Goal: Find specific page/section

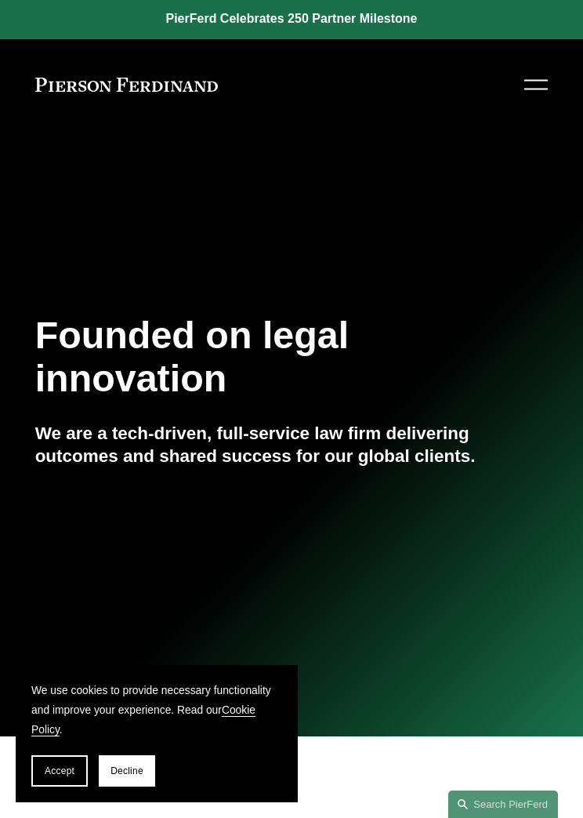
click at [536, 89] on div at bounding box center [537, 90] width 24 height 2
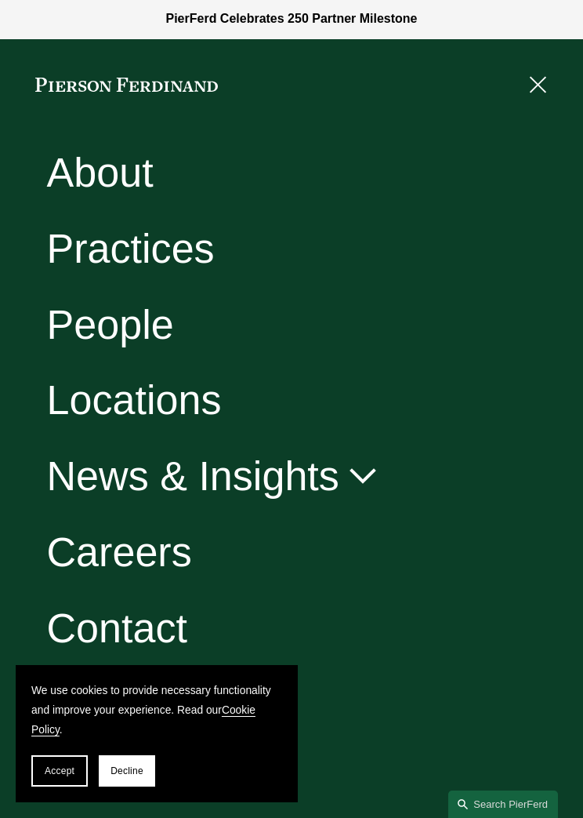
click at [185, 243] on link "Practices" at bounding box center [131, 248] width 168 height 41
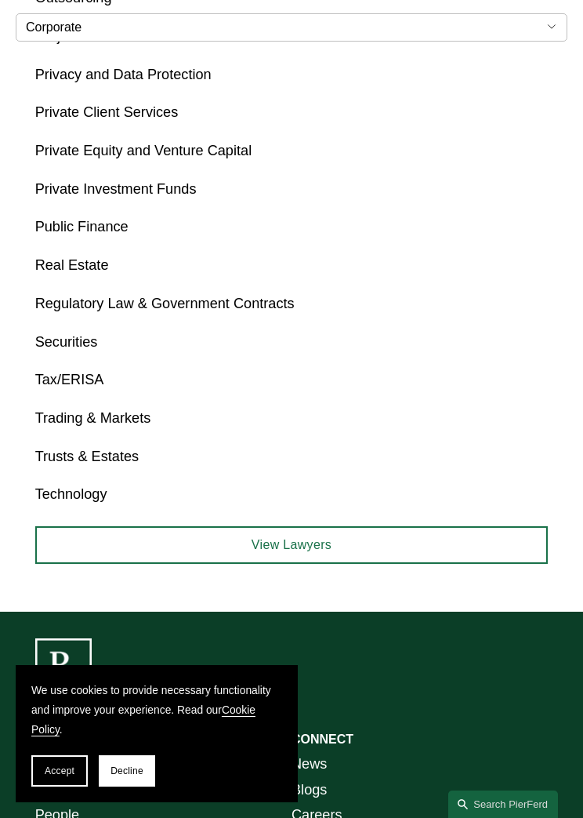
scroll to position [1849, 0]
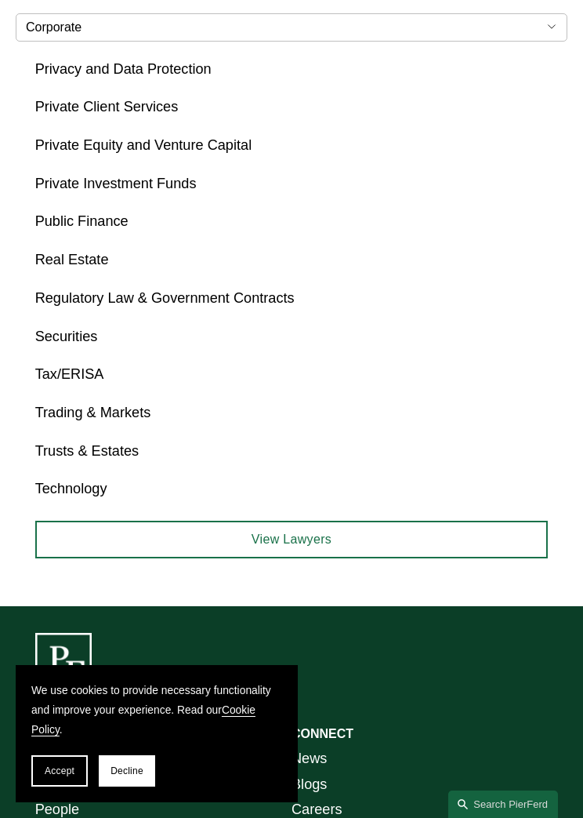
click at [306, 521] on link "View Lawyers" at bounding box center [292, 540] width 514 height 38
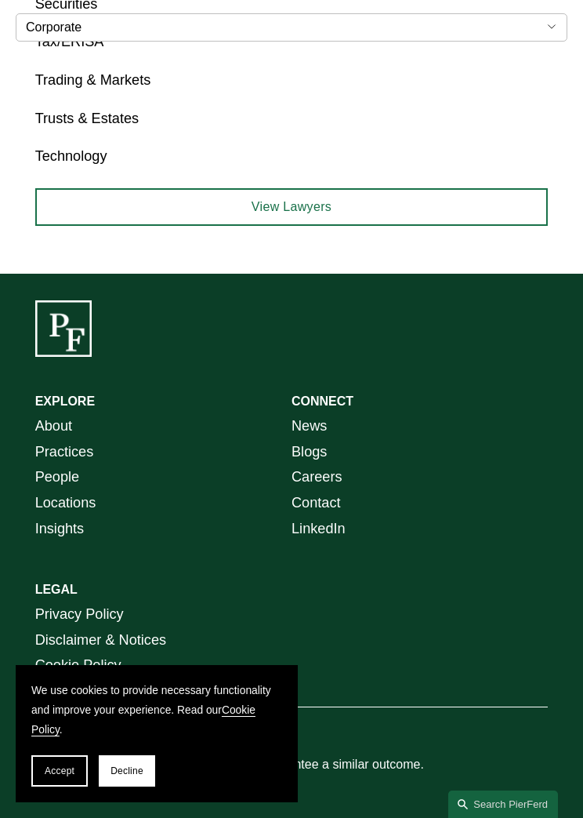
scroll to position [2181, 0]
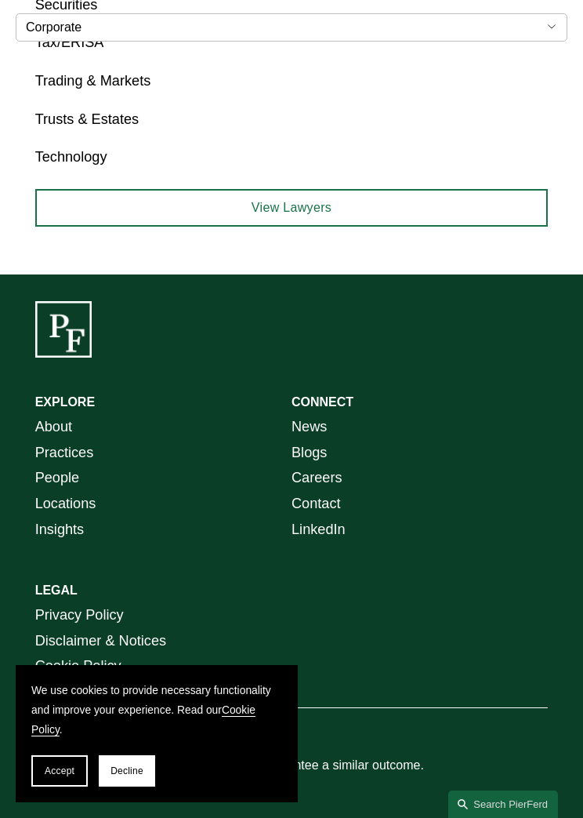
click at [74, 506] on link "Locations" at bounding box center [65, 504] width 61 height 26
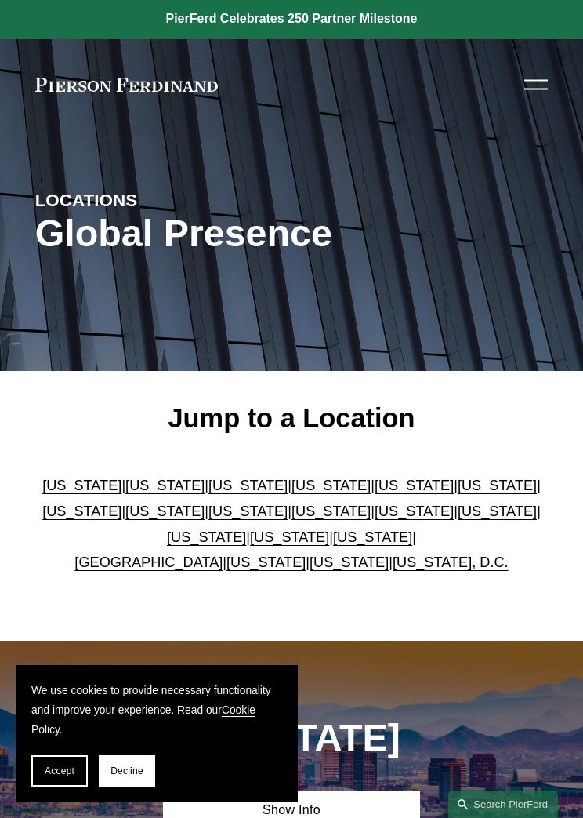
click at [376, 493] on link "Florida" at bounding box center [414, 486] width 79 height 16
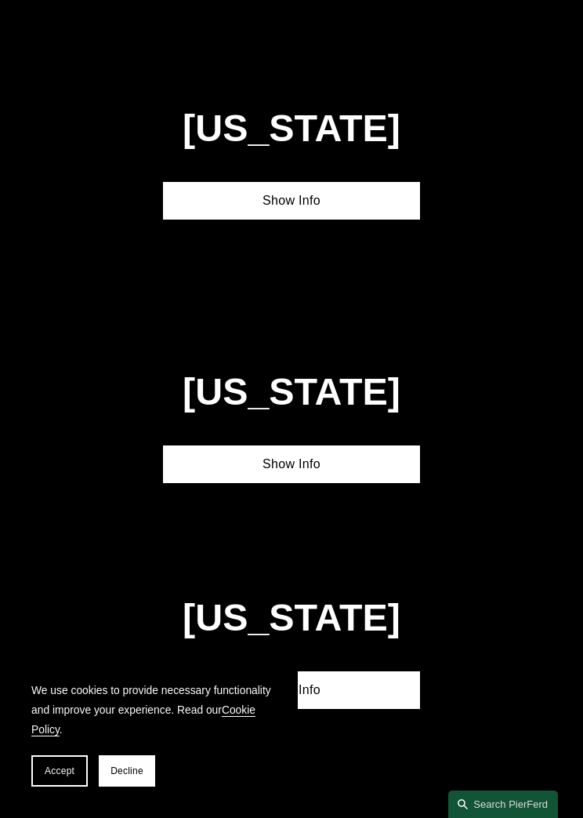
scroll to position [1704, 0]
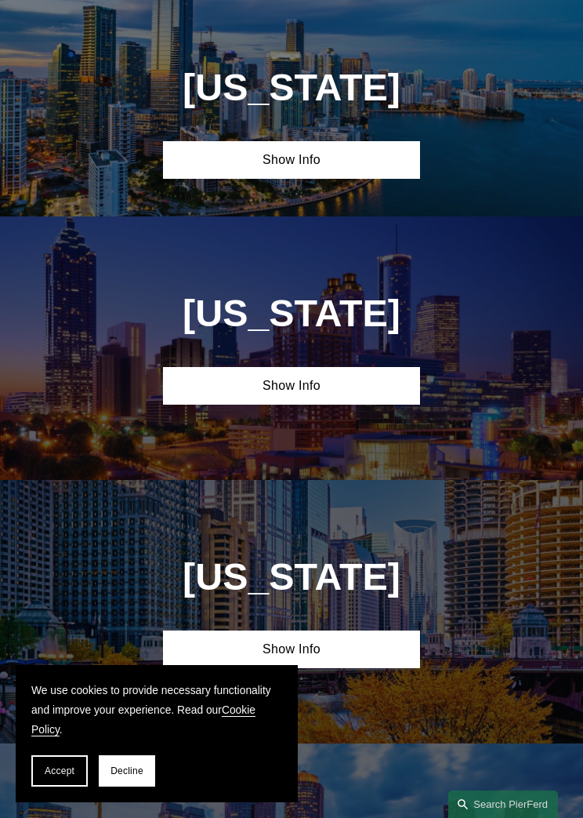
click at [308, 179] on link "Show Info" at bounding box center [291, 160] width 256 height 38
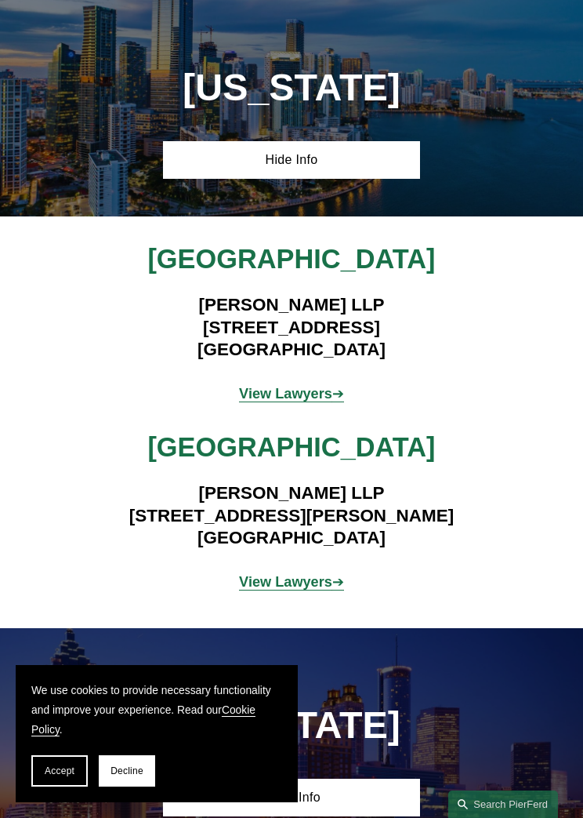
click at [314, 401] on strong "View Lawyers" at bounding box center [285, 394] width 93 height 16
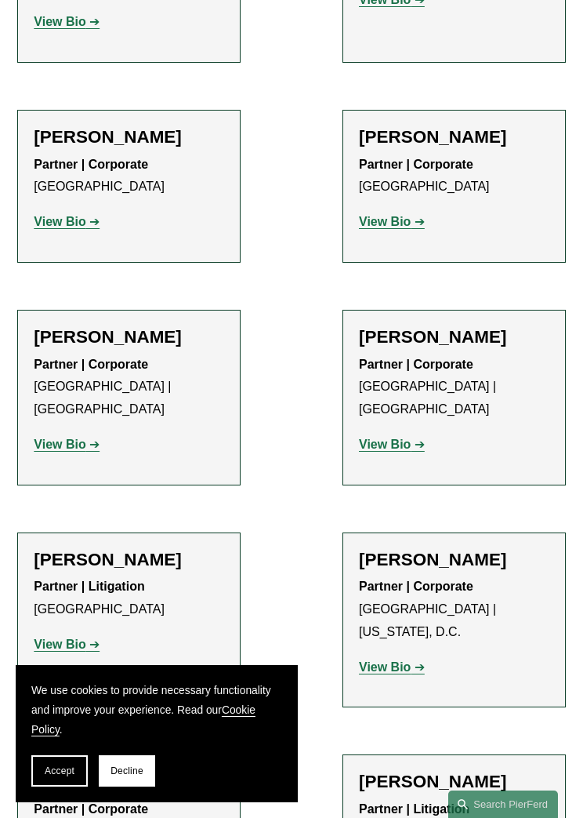
scroll to position [1036, 0]
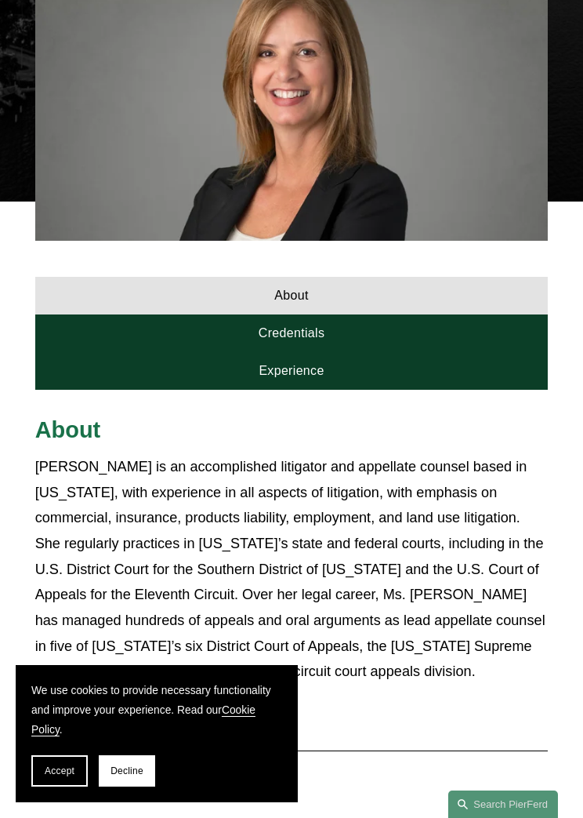
scroll to position [526, 0]
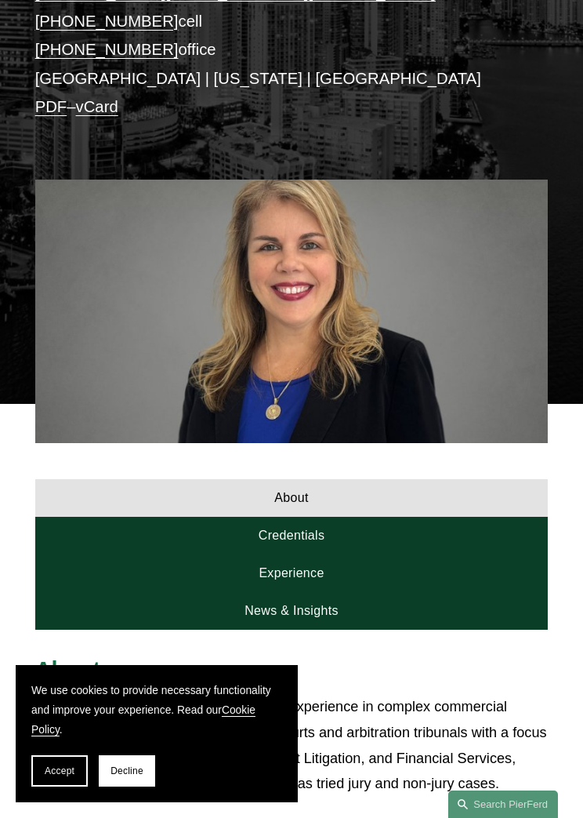
scroll to position [358, 0]
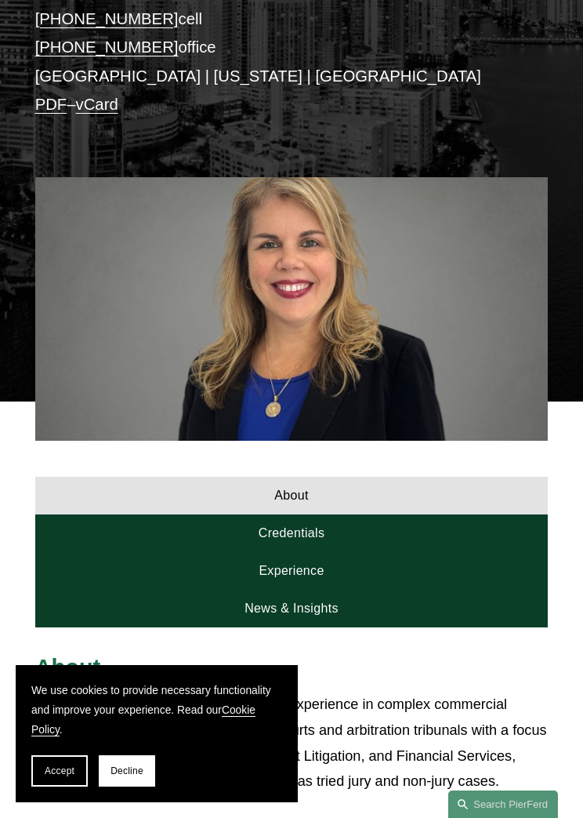
click at [303, 536] on link "Credentials" at bounding box center [292, 533] width 514 height 38
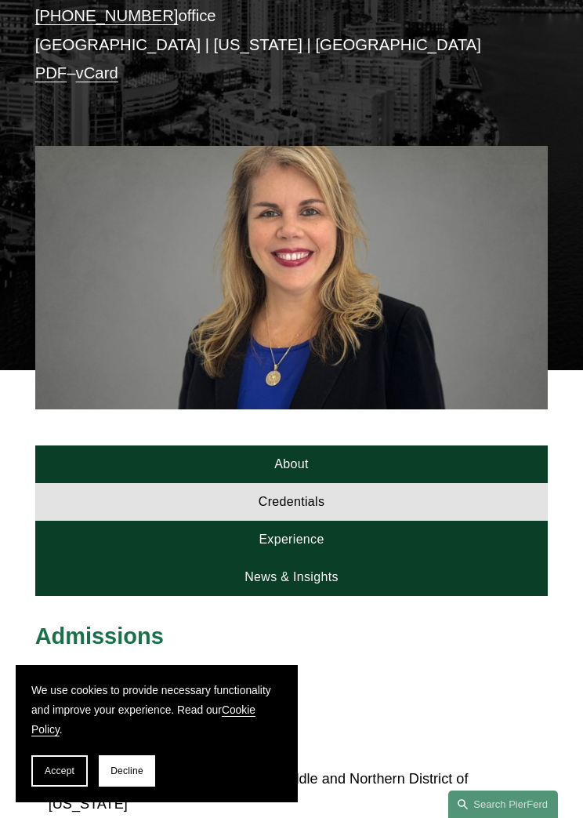
scroll to position [374, 0]
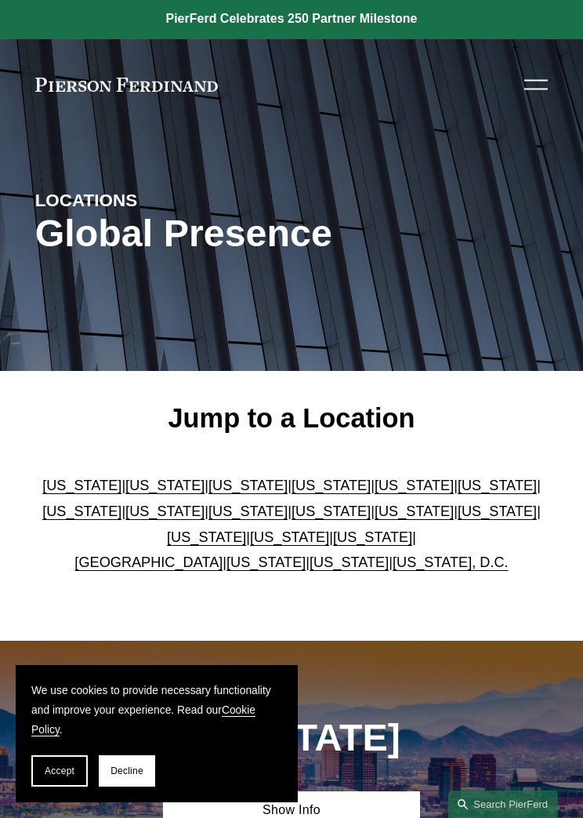
scroll to position [2908, 0]
